Goal: Task Accomplishment & Management: Complete application form

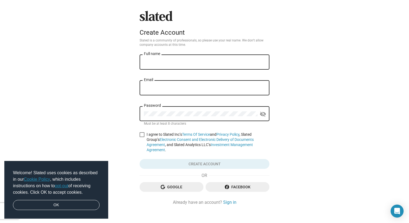
click at [195, 68] on div "Full name" at bounding box center [204, 62] width 121 height 16
click at [193, 61] on input "Full name" at bounding box center [204, 62] width 121 height 5
type input "[PERSON_NAME]"
click at [207, 87] on input "[EMAIL_ADDRESS][DOMAIN_NAME]" at bounding box center [204, 87] width 121 height 5
drag, startPoint x: 217, startPoint y: 87, endPoint x: 75, endPoint y: 86, distance: 141.2
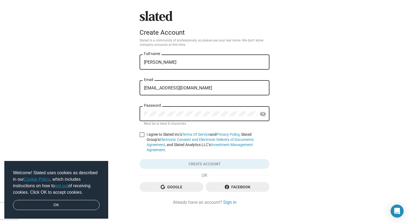
click at [75, 86] on div "Slated Create Account Slated is a community of professionals, so please use you…" at bounding box center [204, 115] width 409 height 230
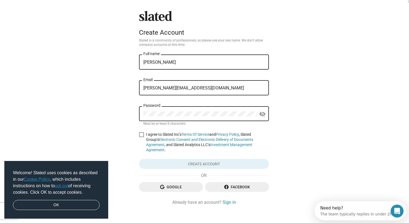
type input "brandon@brandonricefilms.com"
click at [143, 135] on span at bounding box center [141, 134] width 5 height 5
click at [141, 137] on input "I agree to Slated Inc’s Terms Of Service and Privacy Policy , Slated Group’s El…" at bounding box center [141, 137] width 0 height 0
checkbox input "true"
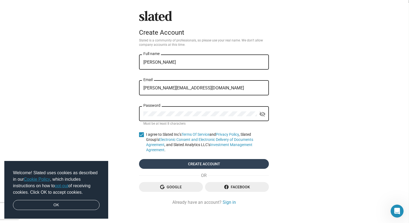
click at [183, 160] on span "Create account" at bounding box center [203, 164] width 121 height 10
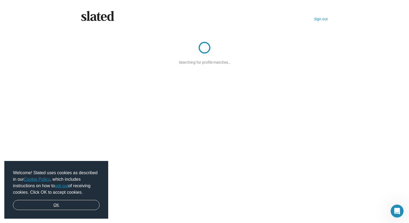
click at [74, 208] on link "OK" at bounding box center [56, 205] width 87 height 10
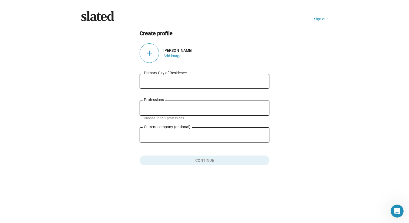
click at [218, 82] on input "Primary City of Residence" at bounding box center [204, 81] width 121 height 5
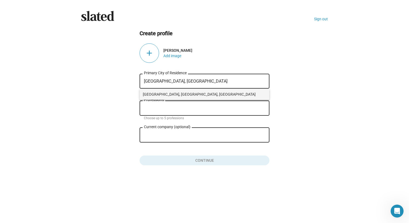
click at [167, 93] on span "Nashville, TN, USA" at bounding box center [204, 94] width 123 height 11
type input "Nashville, TN, USA"
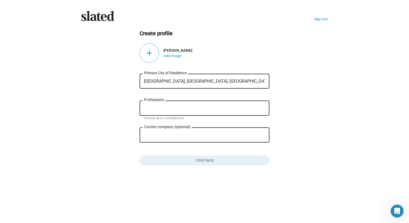
click at [168, 110] on input "Professions" at bounding box center [205, 108] width 121 height 5
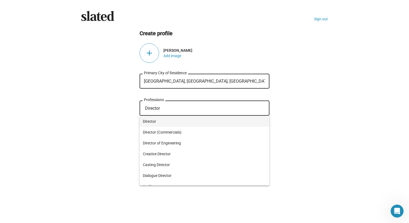
type input "Director"
click at [163, 123] on span "Director" at bounding box center [204, 121] width 123 height 11
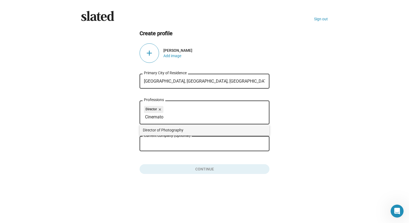
type input "Cinemato"
click at [185, 127] on span "Director of Photography" at bounding box center [204, 129] width 123 height 11
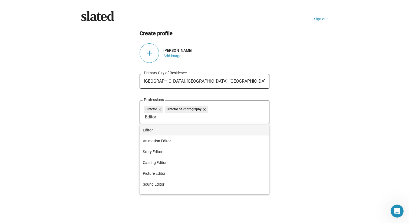
type input "Editor"
click at [179, 126] on span "Editor" at bounding box center [204, 129] width 123 height 11
type input "Producer"
click at [200, 126] on span "Producer" at bounding box center [204, 129] width 123 height 11
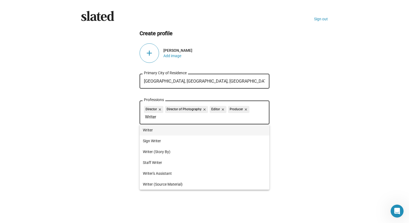
type input "Writer"
click at [178, 131] on span "Writer" at bounding box center [204, 129] width 123 height 11
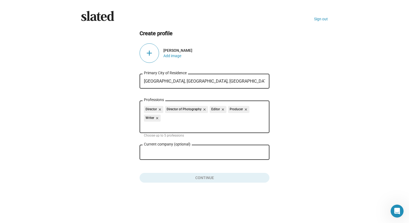
click at [196, 152] on input "Current company (optional)" at bounding box center [201, 152] width 114 height 5
click at [232, 176] on button "Click here to validate form" at bounding box center [205, 176] width 130 height 12
click at [154, 55] on div "add" at bounding box center [149, 52] width 19 height 19
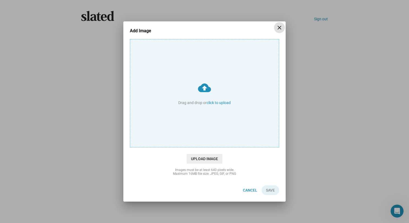
click at [231, 86] on input "cloud_upload Drag and drop or click to upload" at bounding box center [204, 93] width 149 height 108
type input "C:\fakepath\516729258_10161272918800448_8827246728675008028_n.jpg"
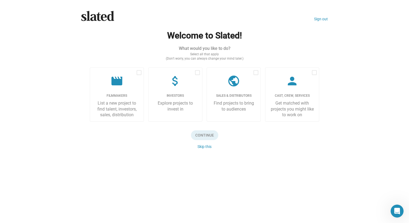
click at [139, 71] on span at bounding box center [139, 72] width 5 height 5
click at [139, 75] on input "checkbox" at bounding box center [139, 75] width 0 height 0
checkbox input "true"
click at [205, 134] on span "Continue" at bounding box center [204, 135] width 27 height 10
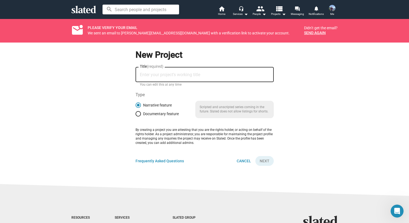
click at [189, 78] on div "Title (required)" at bounding box center [205, 74] width 130 height 16
type input "Behind the Beard: Making Santa Real"
click at [157, 114] on span "Documentary feature" at bounding box center [160, 113] width 38 height 4
click at [141, 114] on input "Documentary feature" at bounding box center [137, 113] width 5 height 5
radio input "true"
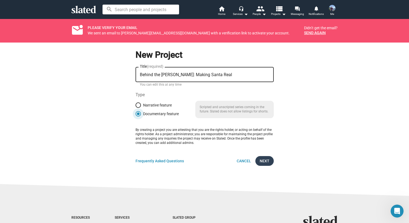
click at [270, 161] on button "Next" at bounding box center [264, 161] width 18 height 10
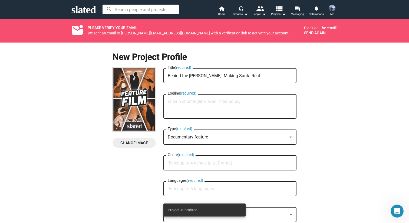
click at [314, 32] on button "Send again" at bounding box center [315, 33] width 22 height 4
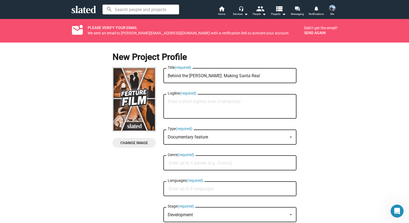
click at [356, 146] on div "New Project Profile Change Image Change Image Behind the Beard: Making Santa Re…" at bounding box center [204, 163] width 415 height 242
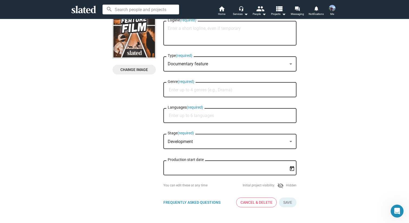
scroll to position [74, 0]
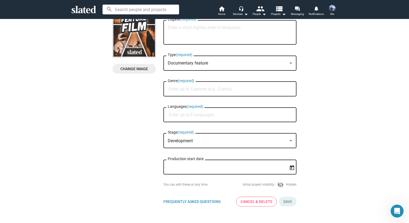
click at [219, 89] on input "Genre (required)" at bounding box center [231, 89] width 124 height 5
type input "Family"
click at [219, 100] on span "Family" at bounding box center [230, 102] width 127 height 11
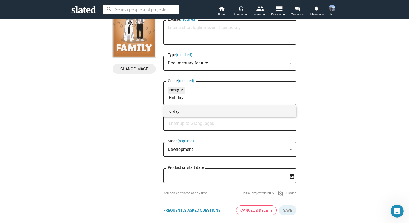
type input "Holiday"
click at [171, 110] on span "Holiday" at bounding box center [230, 111] width 127 height 11
type input "D"
type input "C"
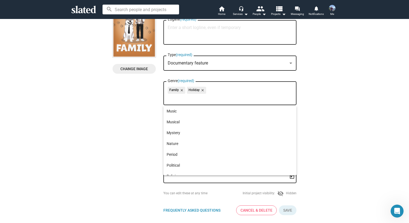
scroll to position [180, 0]
click at [336, 121] on div "New Project Profile Change Image Change Image Behind the Beard: Making Santa Re…" at bounding box center [204, 94] width 415 height 250
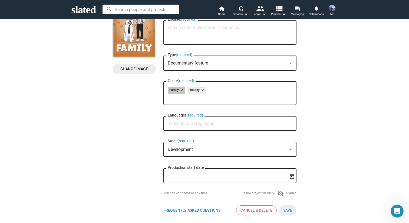
click at [257, 94] on div "Family close Holiday close" at bounding box center [230, 91] width 124 height 9
click at [244, 120] on div "Languages (required)" at bounding box center [230, 123] width 124 height 16
click at [239, 124] on input "Languages (required)" at bounding box center [231, 123] width 124 height 5
type input "engl"
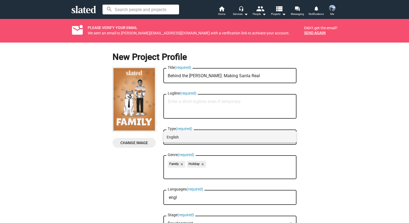
type input "engl"
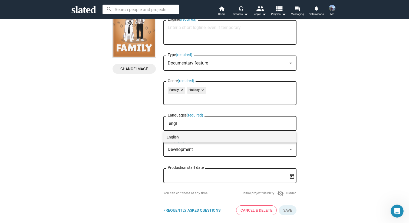
click at [190, 135] on span "English" at bounding box center [230, 136] width 127 height 11
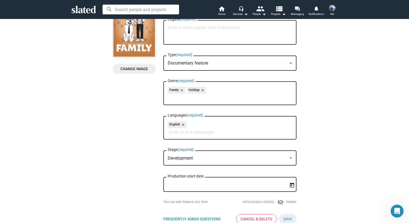
click at [271, 158] on div "Development" at bounding box center [228, 158] width 120 height 6
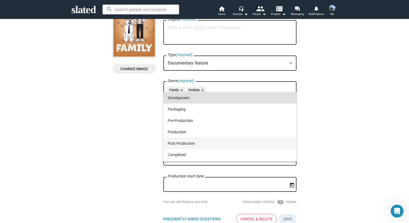
click at [263, 138] on span "Post Production" at bounding box center [230, 142] width 124 height 11
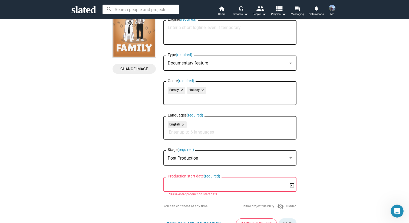
click at [327, 158] on div "New Project Profile Change Image Change Image Behind the [PERSON_NAME]: Making …" at bounding box center [204, 100] width 415 height 263
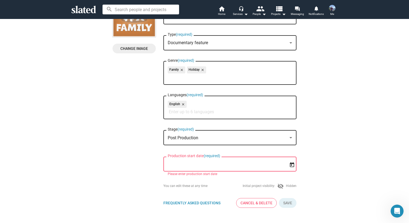
scroll to position [95, 0]
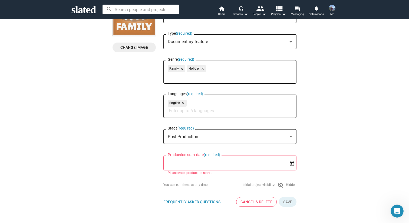
click at [292, 165] on icon "Open calendar" at bounding box center [292, 164] width 6 height 6
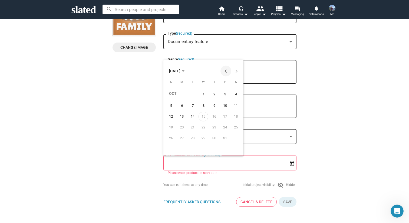
click at [227, 70] on button "Previous month" at bounding box center [225, 70] width 11 height 11
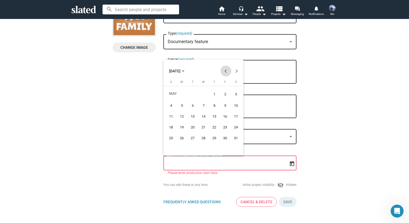
click at [227, 70] on button "Previous month" at bounding box center [225, 70] width 11 height 11
click at [236, 70] on button "Next month" at bounding box center [236, 70] width 11 height 11
click at [236, 94] on div "1" at bounding box center [236, 93] width 10 height 11
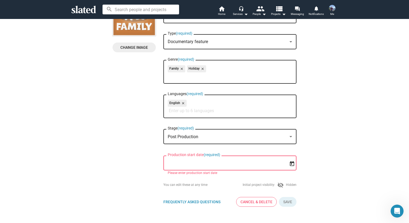
type input "[DATE]"
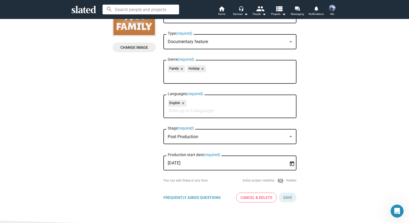
click at [336, 153] on div "New Project Profile Change Image Change Image Behind the [PERSON_NAME]: Making …" at bounding box center [204, 76] width 415 height 259
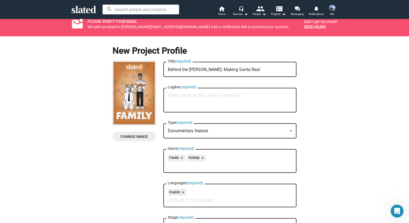
scroll to position [0, 0]
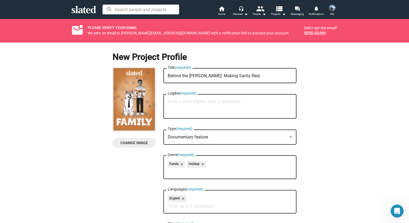
click at [370, 150] on div "New Project Profile Change Image Change Image Behind the [PERSON_NAME]: Making …" at bounding box center [204, 171] width 415 height 259
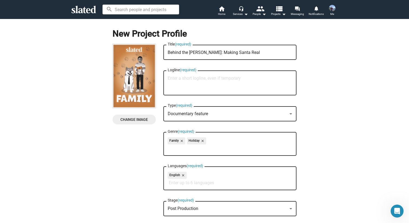
click at [130, 144] on div "Change Image Change Image Behind the [PERSON_NAME]: Making Santa Real Title (re…" at bounding box center [204, 161] width 184 height 235
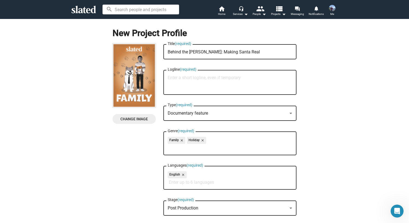
click at [130, 119] on span "Change Image" at bounding box center [134, 119] width 35 height 10
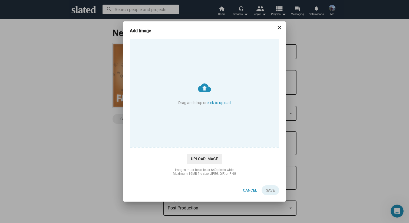
click at [200, 89] on input "cloud_upload Drag and drop or click to upload" at bounding box center [204, 93] width 149 height 108
type input "C:\fakepath\Behind_the_Beard_Making_Santa_Real_poster-2-3.jpg"
